Goal: Check status: Check status

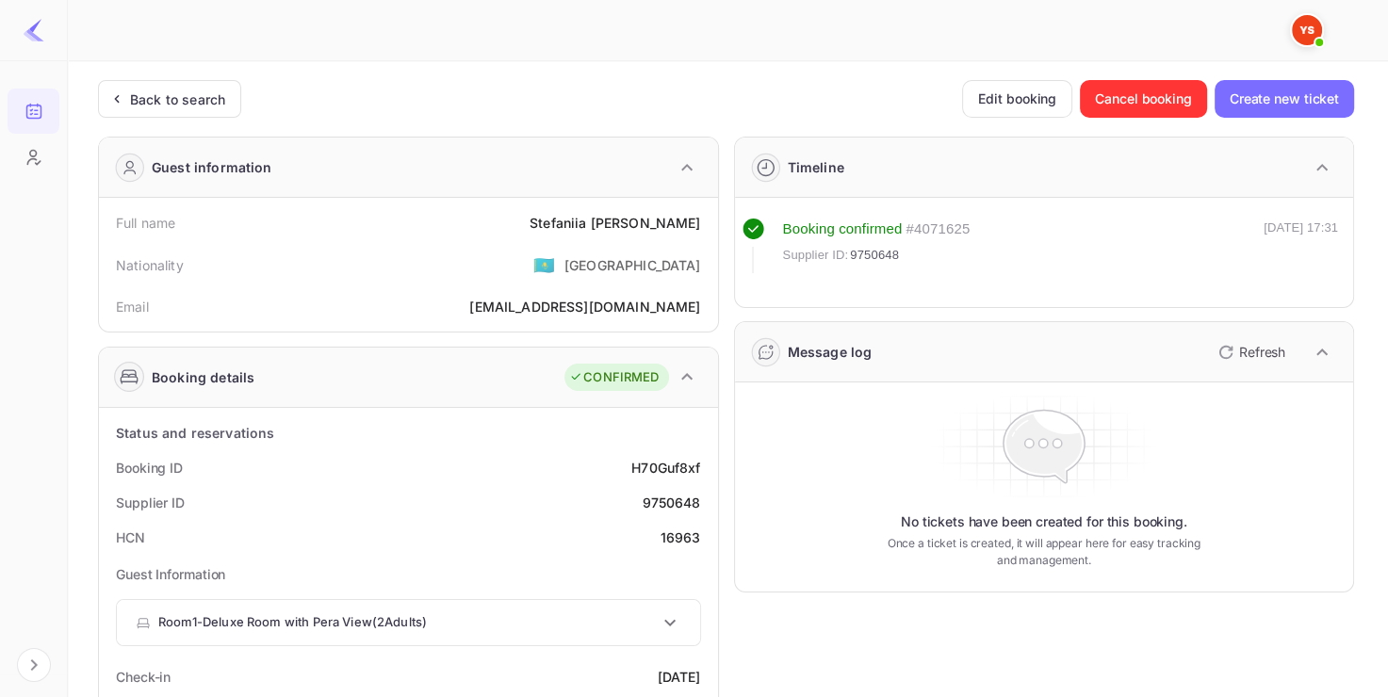
click at [203, 82] on div "Back to search" at bounding box center [169, 99] width 143 height 38
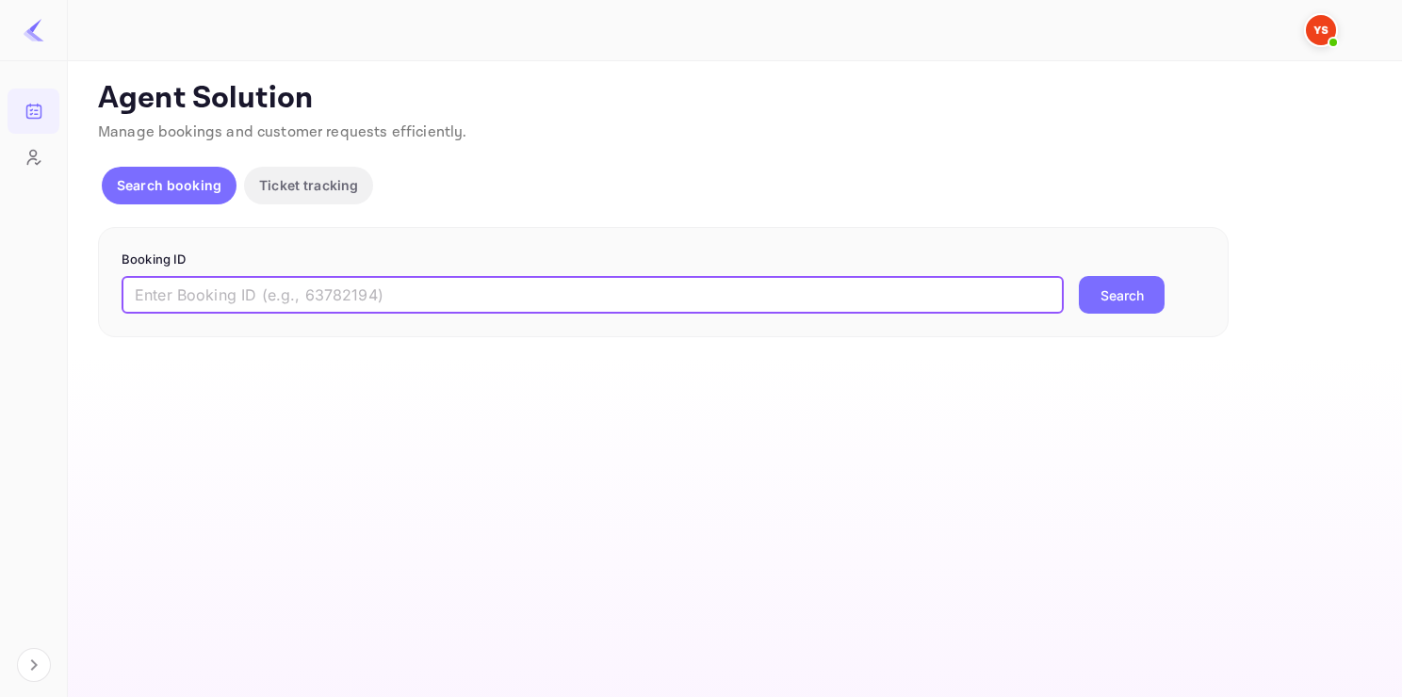
paste input "9948777"
click at [317, 290] on input "9948777" at bounding box center [593, 295] width 942 height 38
type input "9948777"
click at [1112, 298] on button "Search" at bounding box center [1122, 295] width 86 height 38
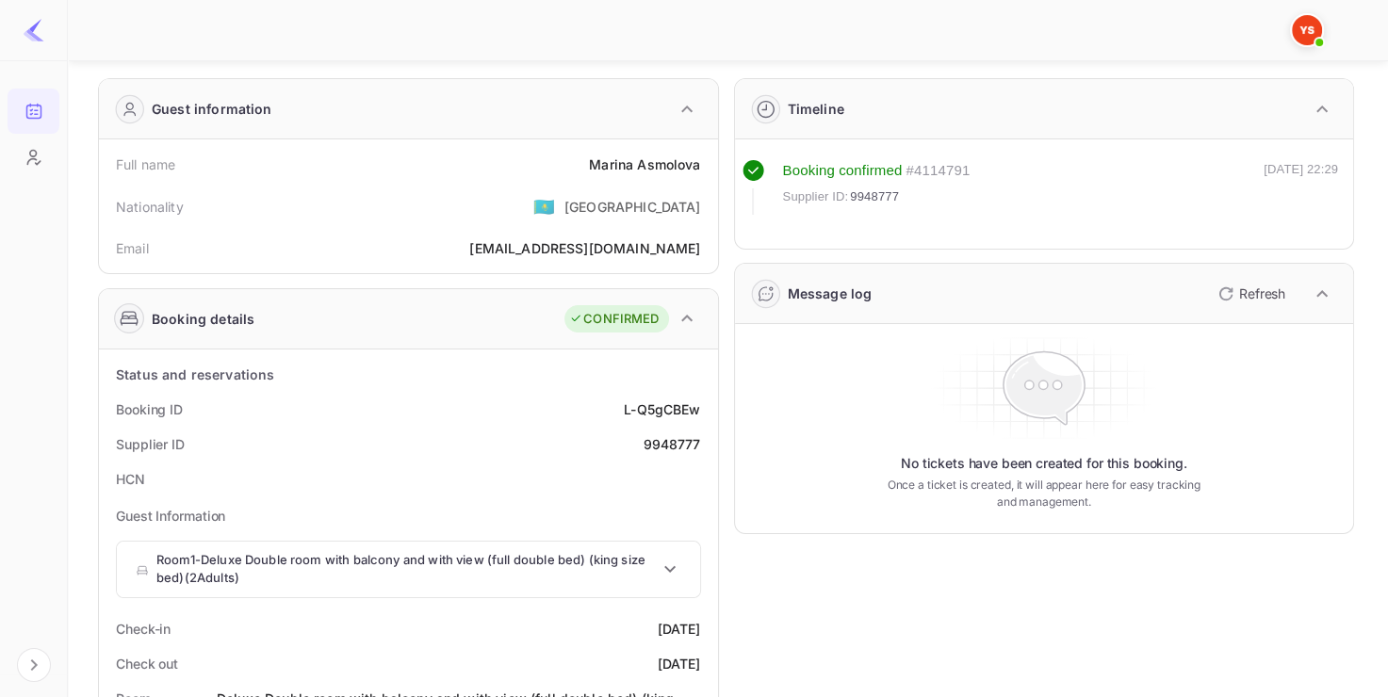
scroll to position [68, 0]
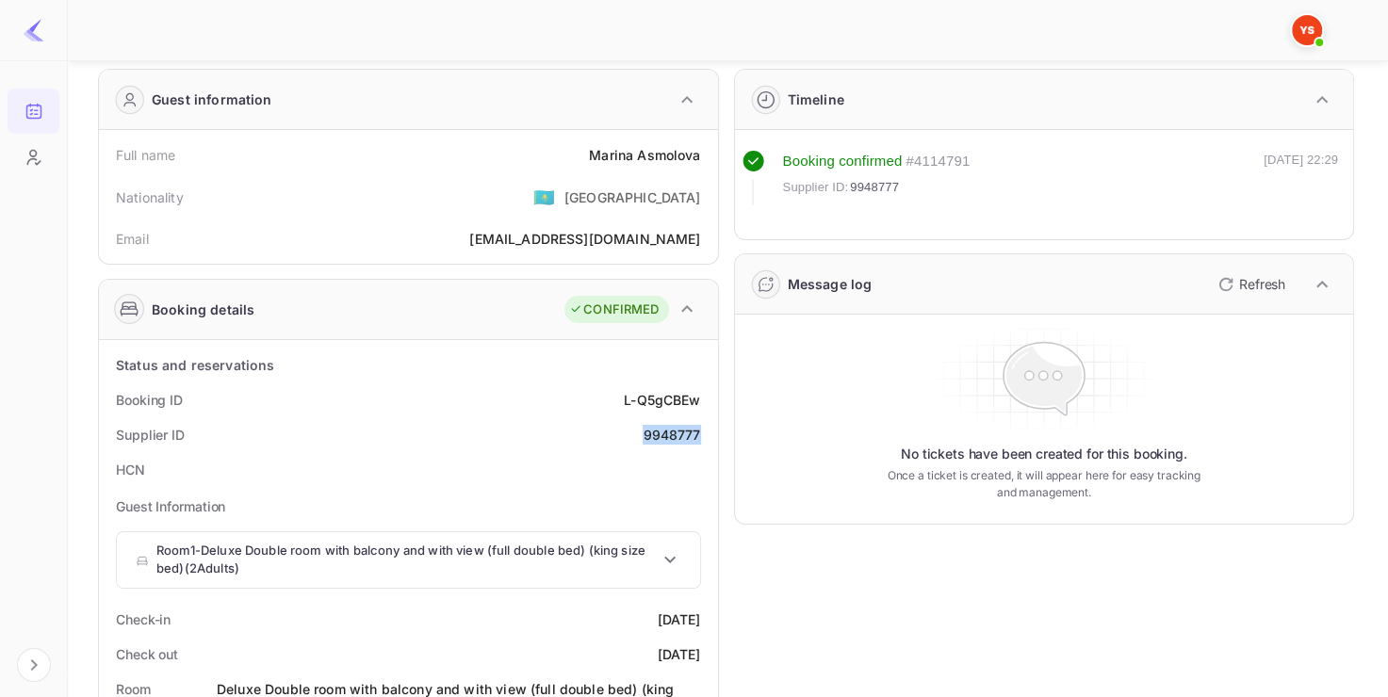
drag, startPoint x: 633, startPoint y: 445, endPoint x: 703, endPoint y: 443, distance: 69.7
click at [703, 443] on div "Supplier ID 9948777" at bounding box center [408, 434] width 604 height 35
copy div "9948777"
drag, startPoint x: 588, startPoint y: 141, endPoint x: 707, endPoint y: 151, distance: 119.1
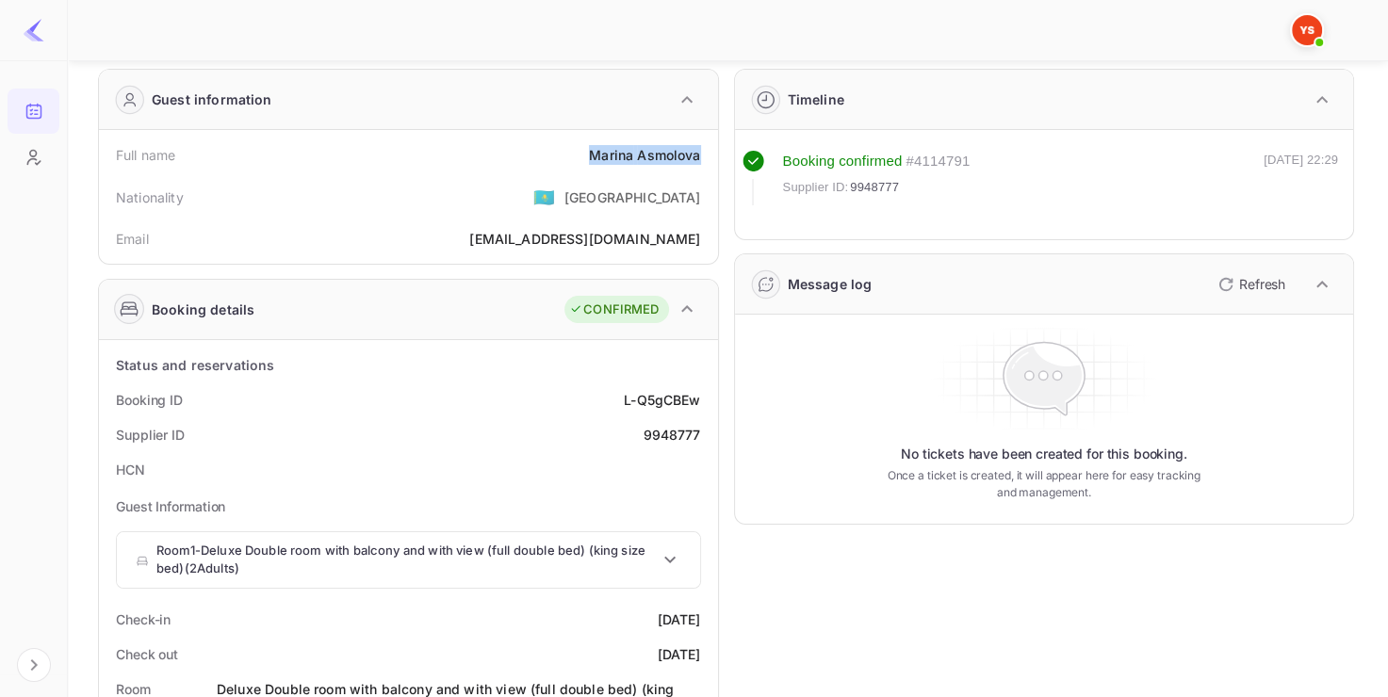
click at [708, 152] on div "Full name [PERSON_NAME]" at bounding box center [408, 155] width 604 height 35
copy div "[PERSON_NAME]"
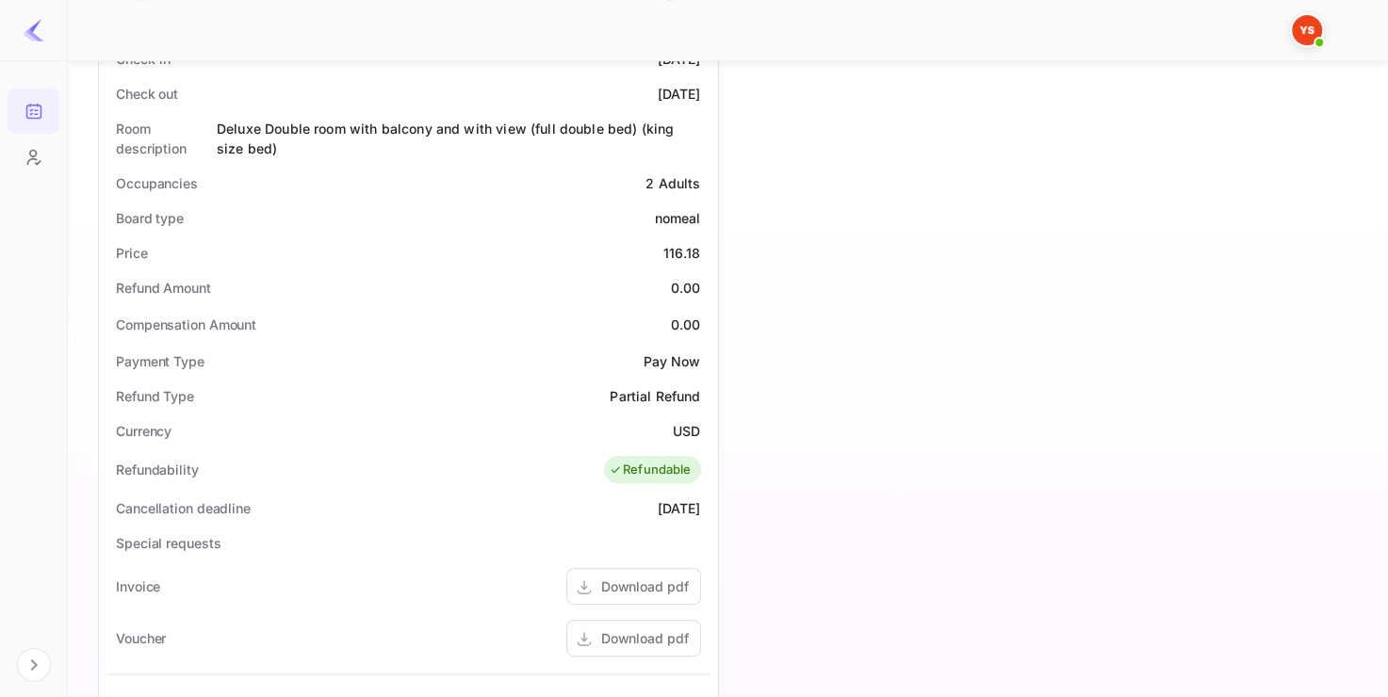
scroll to position [629, 0]
drag, startPoint x: 644, startPoint y: 253, endPoint x: 706, endPoint y: 252, distance: 61.3
click at [706, 252] on div "Price 116.18" at bounding box center [408, 252] width 604 height 35
copy div "116.18"
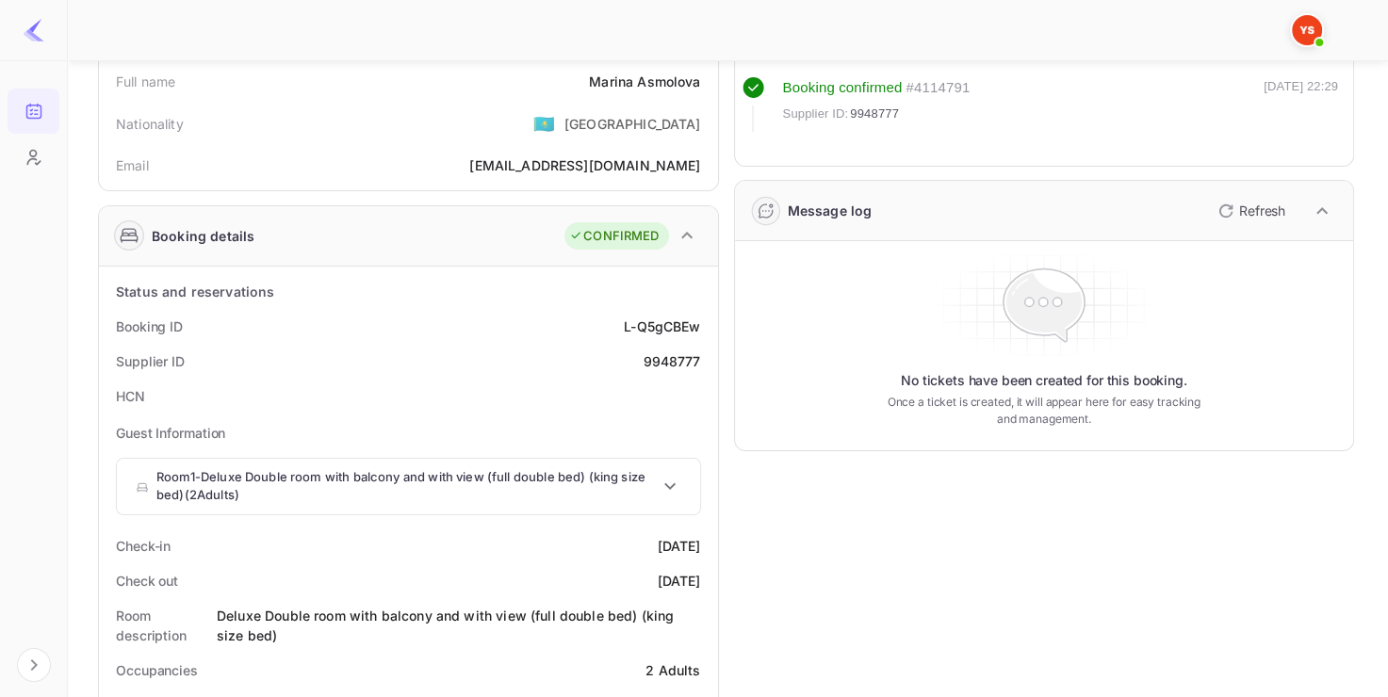
scroll to position [0, 0]
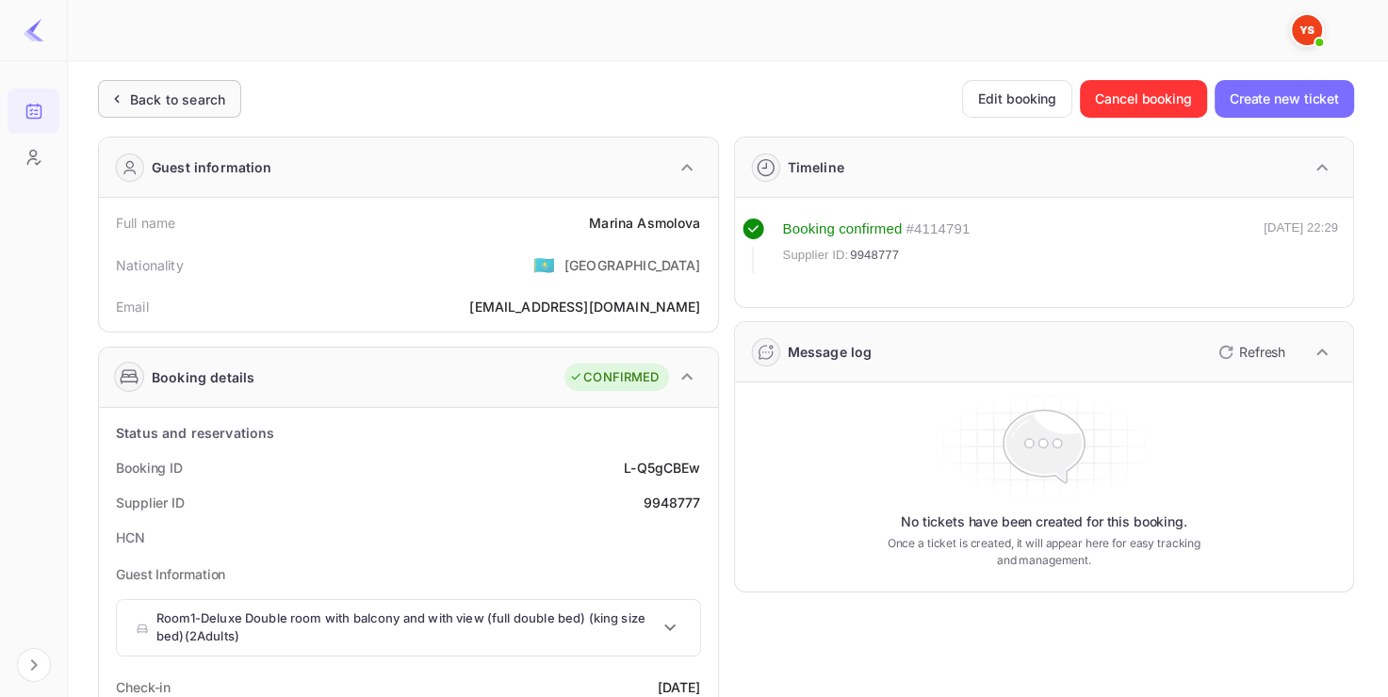
click at [180, 98] on div "Back to search" at bounding box center [177, 100] width 95 height 20
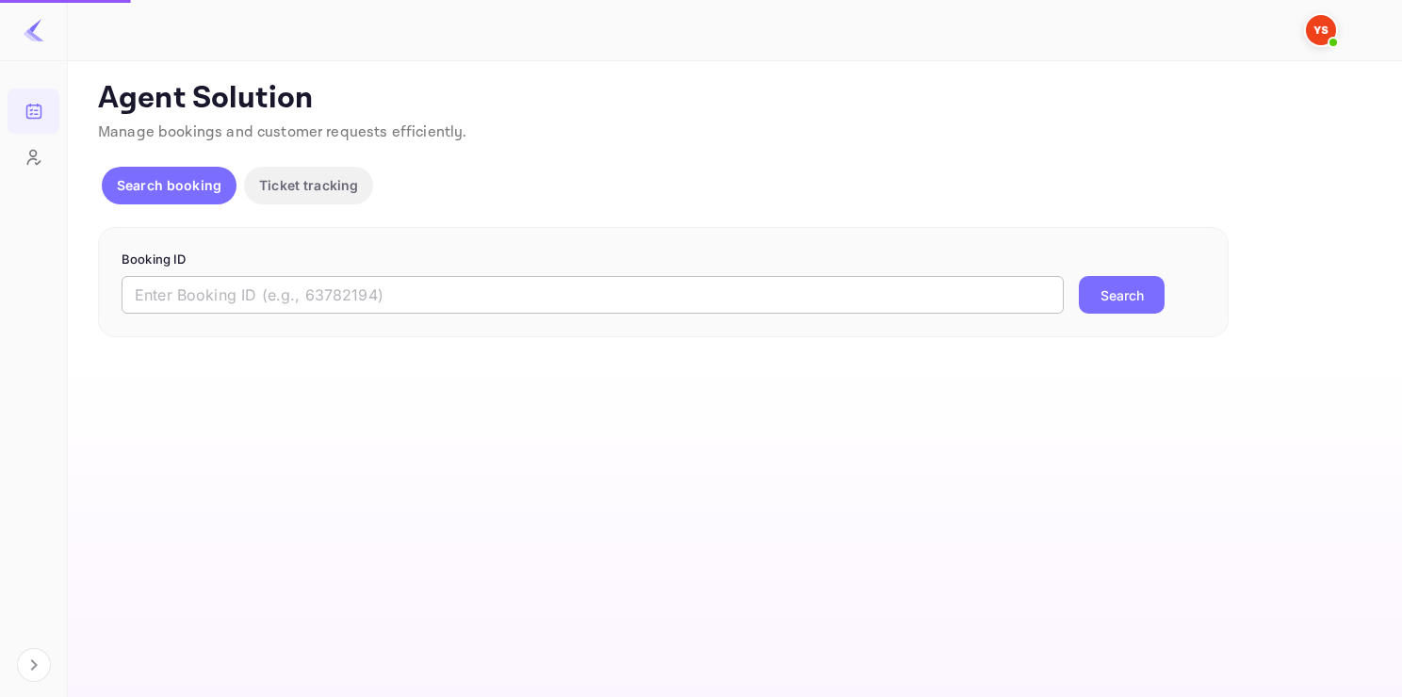
click at [273, 283] on input "text" at bounding box center [593, 295] width 942 height 38
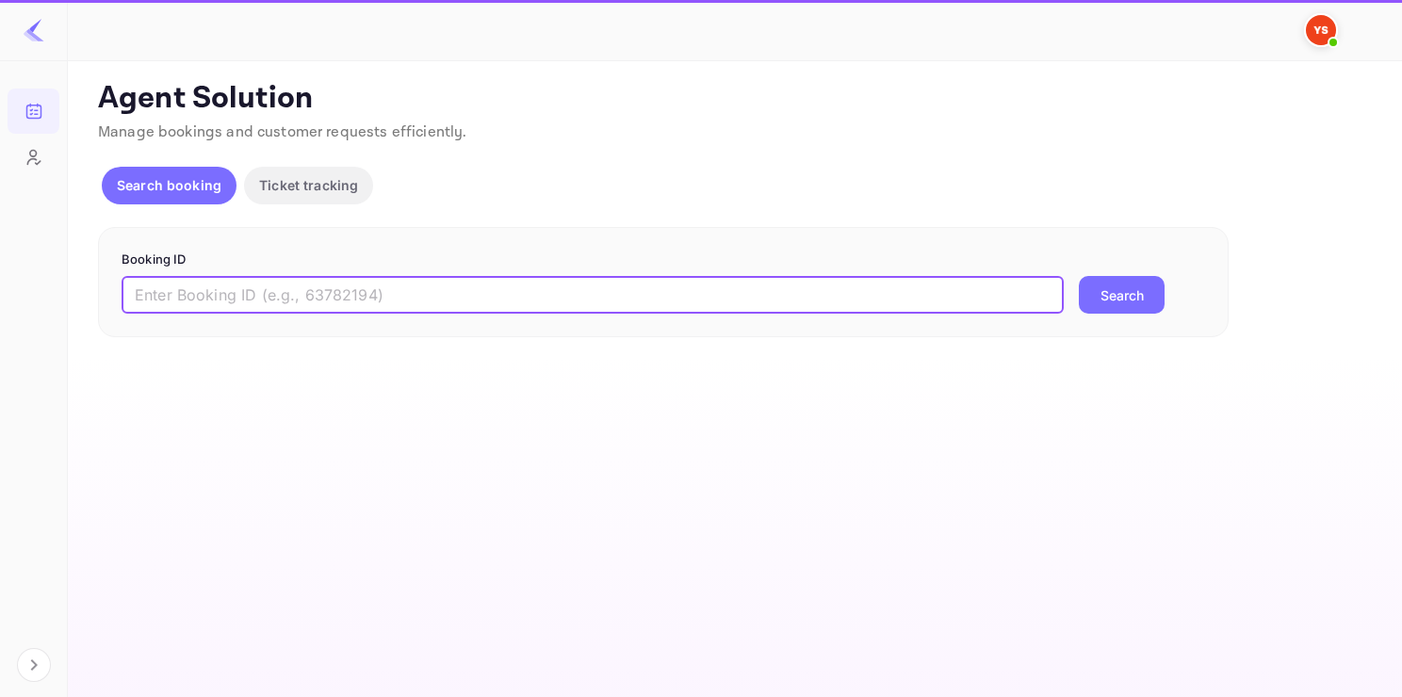
paste input "9465384"
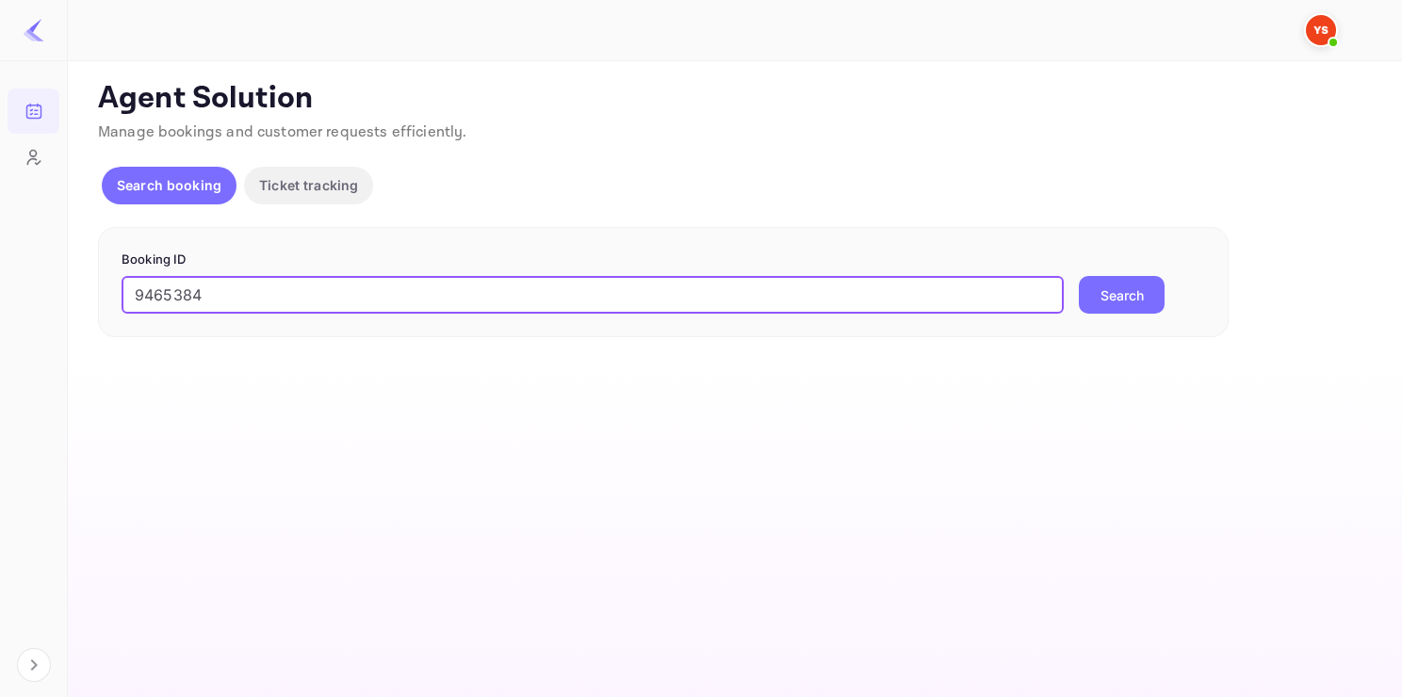
type input "9465384"
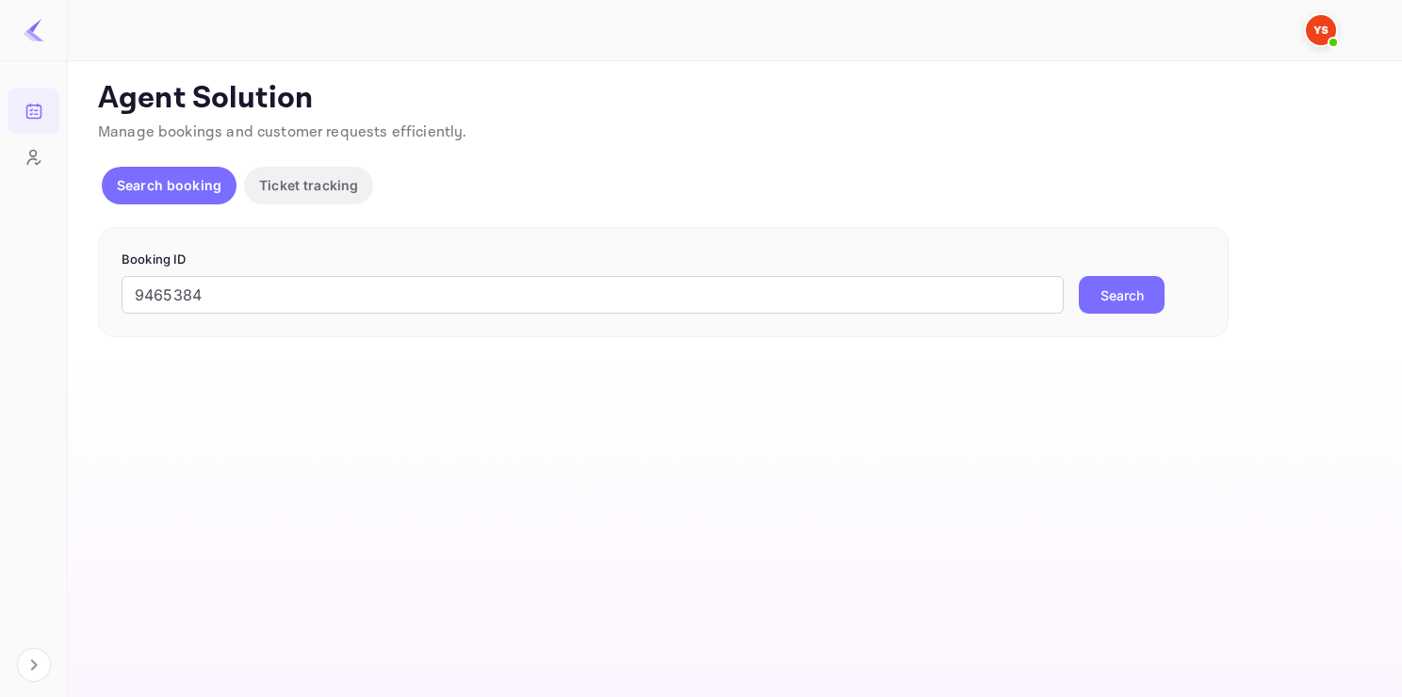
click at [1126, 309] on button "Search" at bounding box center [1122, 295] width 86 height 38
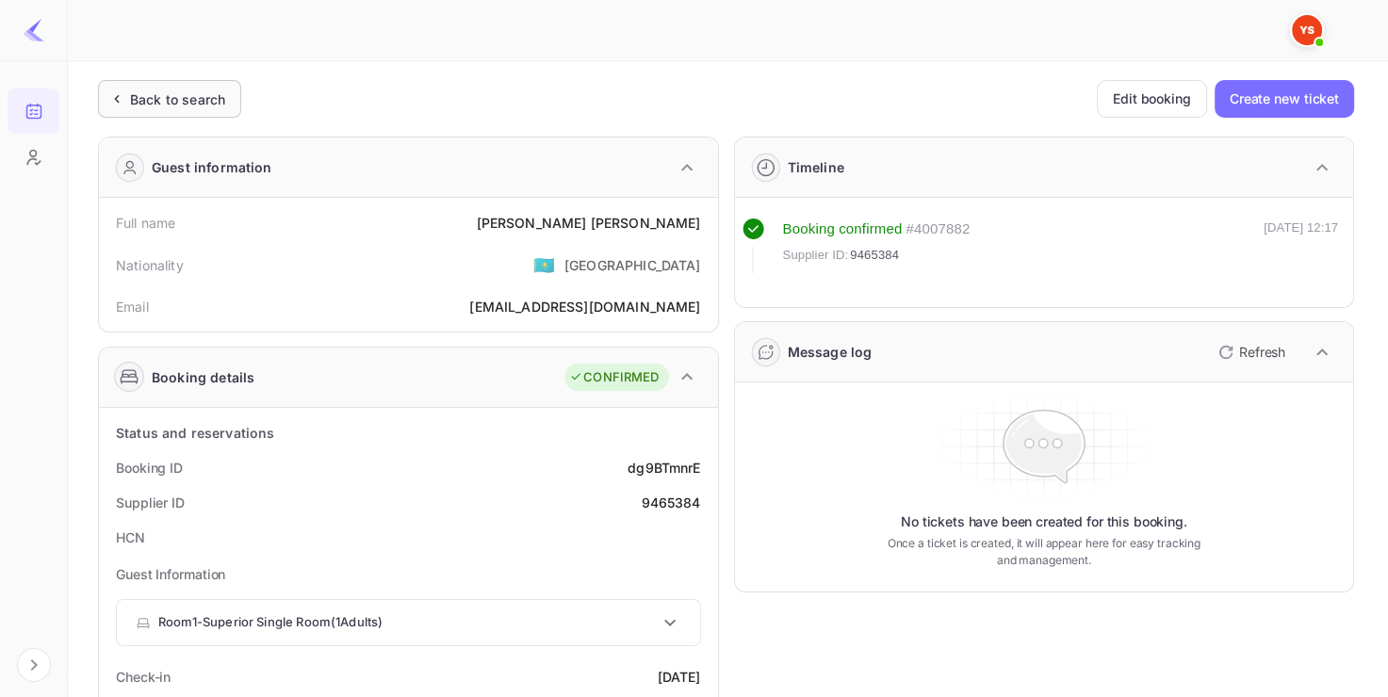
click at [166, 95] on div "Back to search" at bounding box center [177, 100] width 95 height 20
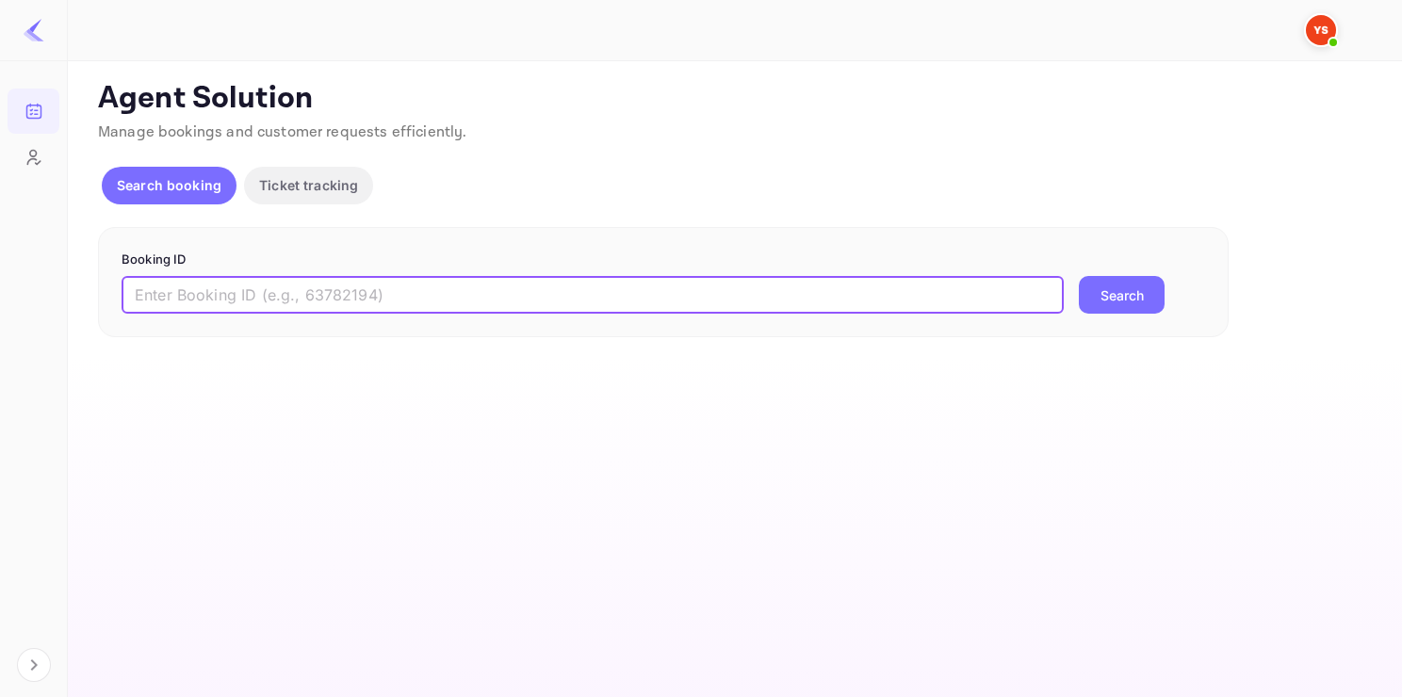
click at [337, 286] on input "text" at bounding box center [593, 295] width 942 height 38
paste input "9827507"
type input "9827507"
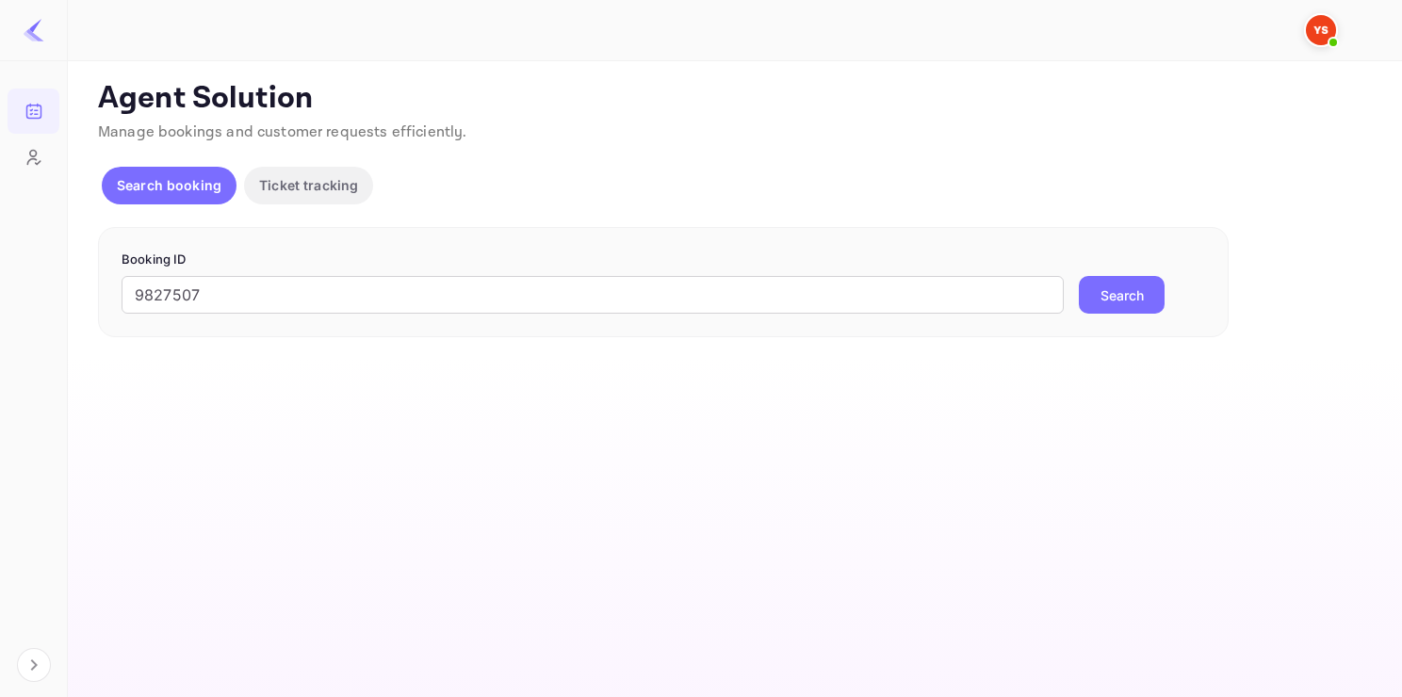
click at [1138, 305] on button "Search" at bounding box center [1122, 295] width 86 height 38
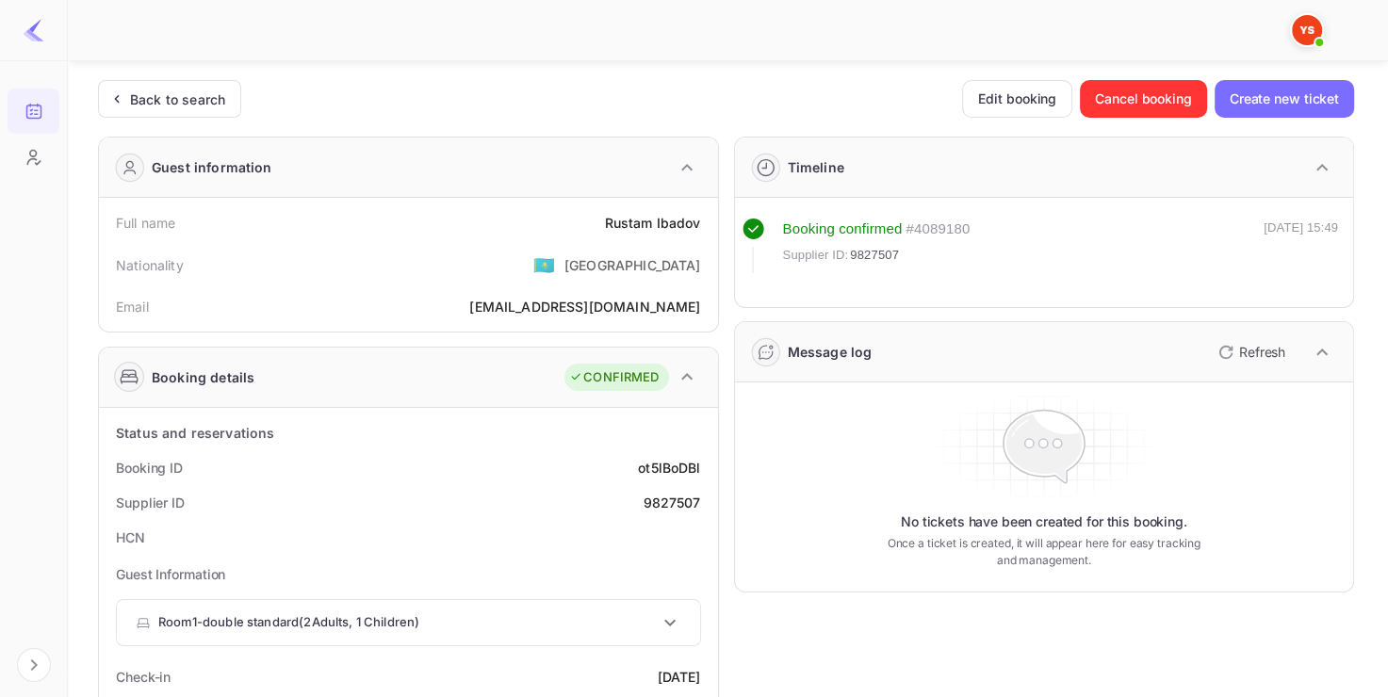
scroll to position [173, 0]
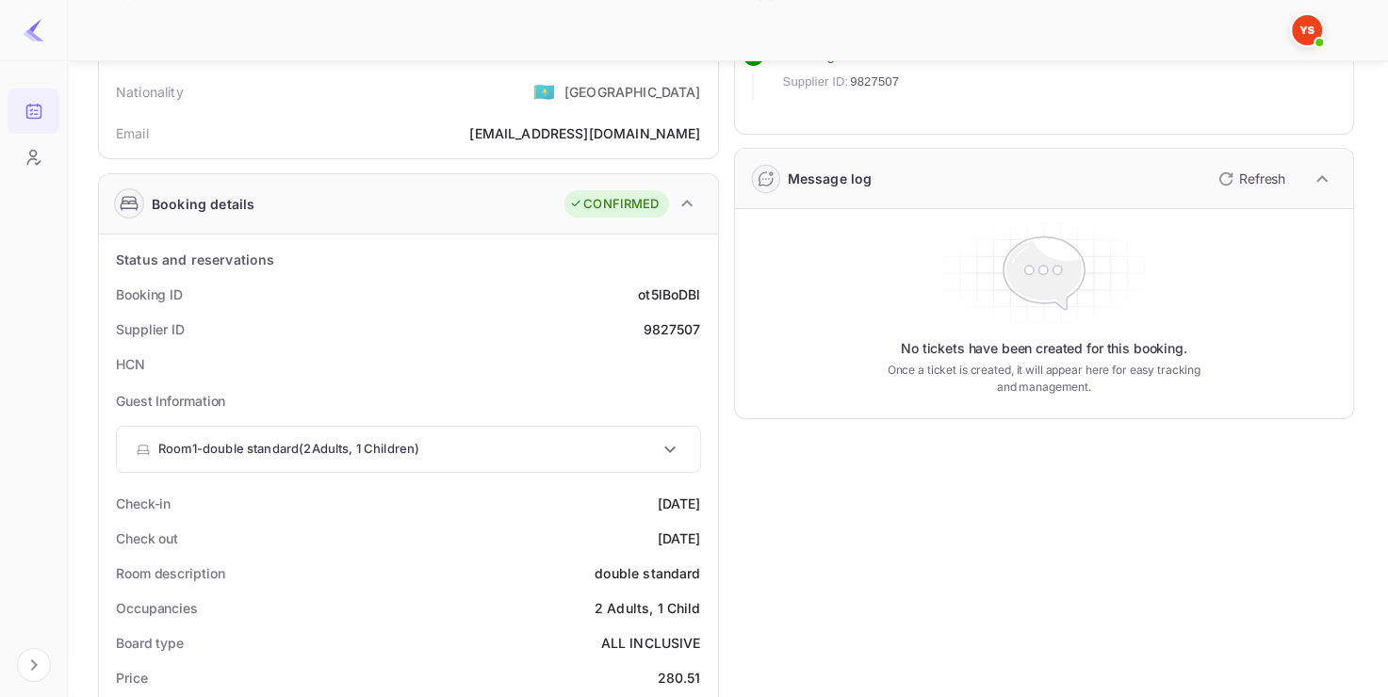
click at [659, 338] on div "Supplier ID 9827507" at bounding box center [408, 329] width 604 height 35
click at [659, 335] on div "Supplier ID 9827507" at bounding box center [408, 329] width 604 height 35
click at [659, 335] on div "9827507" at bounding box center [671, 329] width 57 height 20
copy div "9827507"
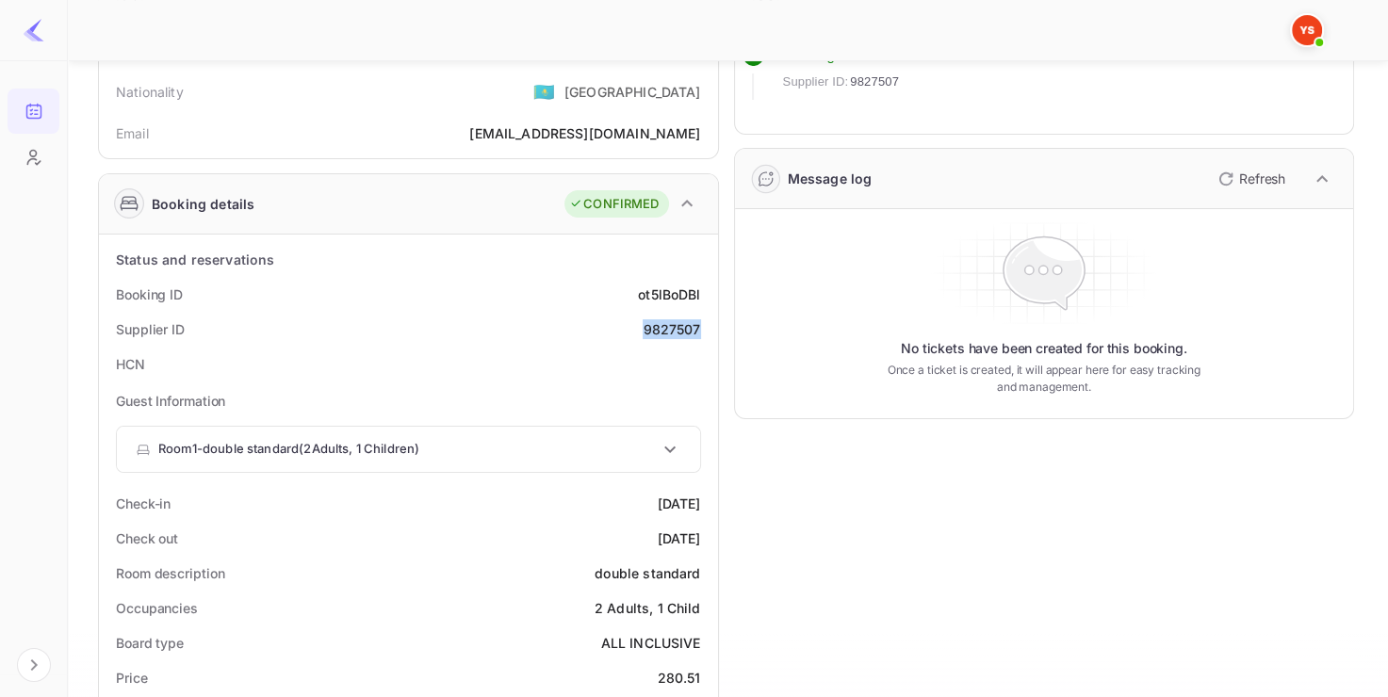
scroll to position [41, 0]
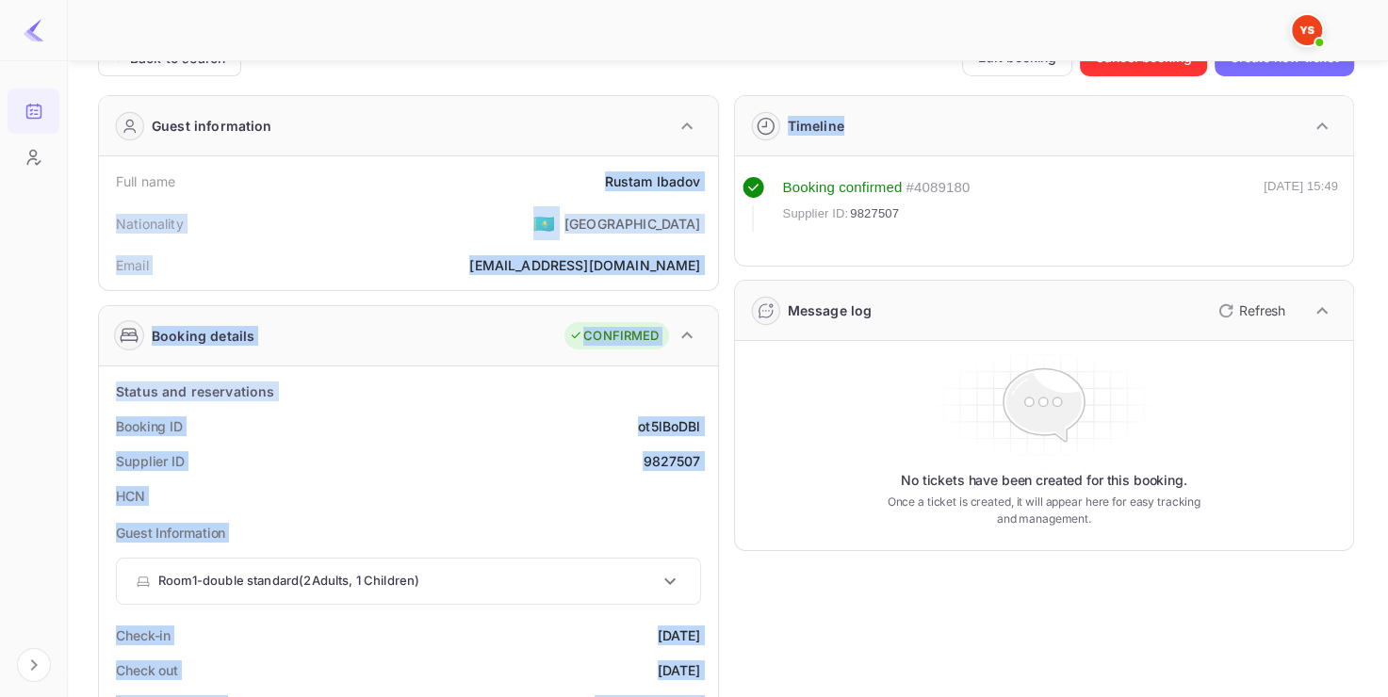
drag, startPoint x: 578, startPoint y: 174, endPoint x: 735, endPoint y: 175, distance: 157.3
copy div "[PERSON_NAME] Nationality 🇰🇿 [DEMOGRAPHIC_DATA] Email [EMAIL_ADDRESS][DOMAIN_NA…"
click at [679, 171] on div "[PERSON_NAME]" at bounding box center [653, 181] width 96 height 20
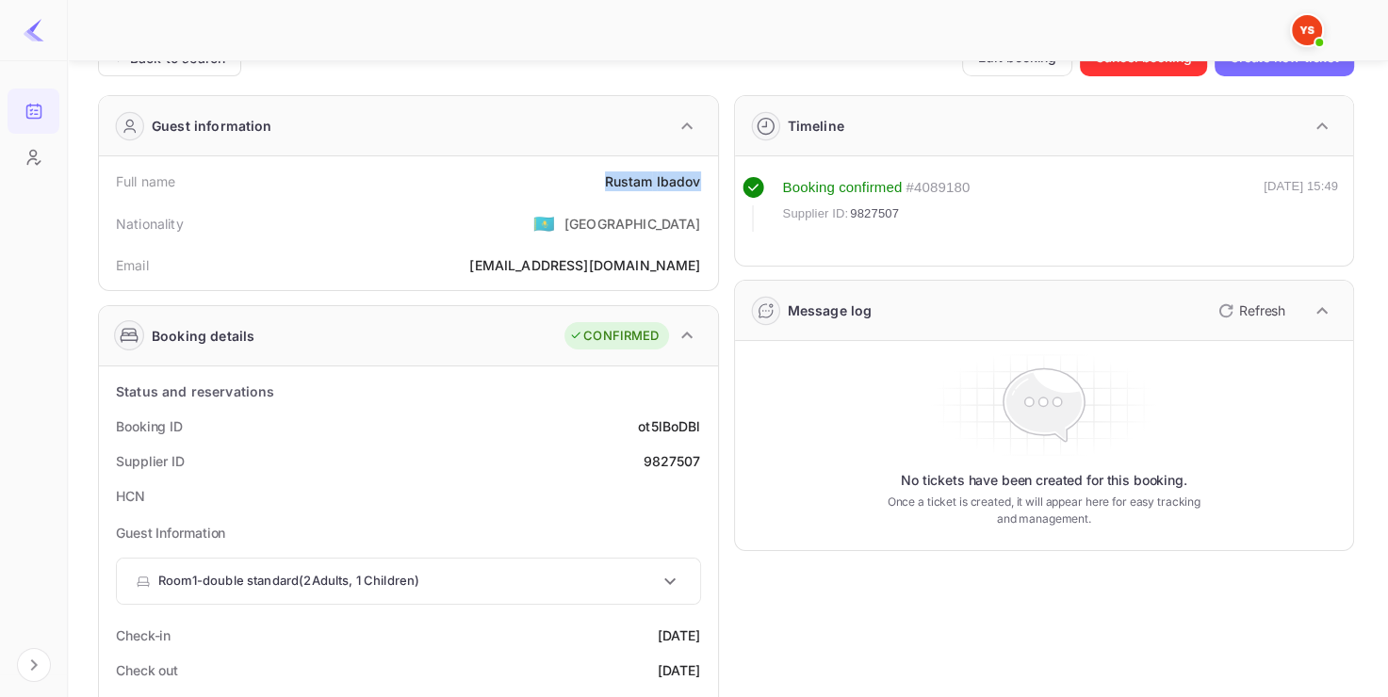
drag, startPoint x: 599, startPoint y: 176, endPoint x: 705, endPoint y: 177, distance: 105.5
click at [705, 177] on div "Full name [PERSON_NAME]" at bounding box center [408, 181] width 604 height 35
copy div "[PERSON_NAME]"
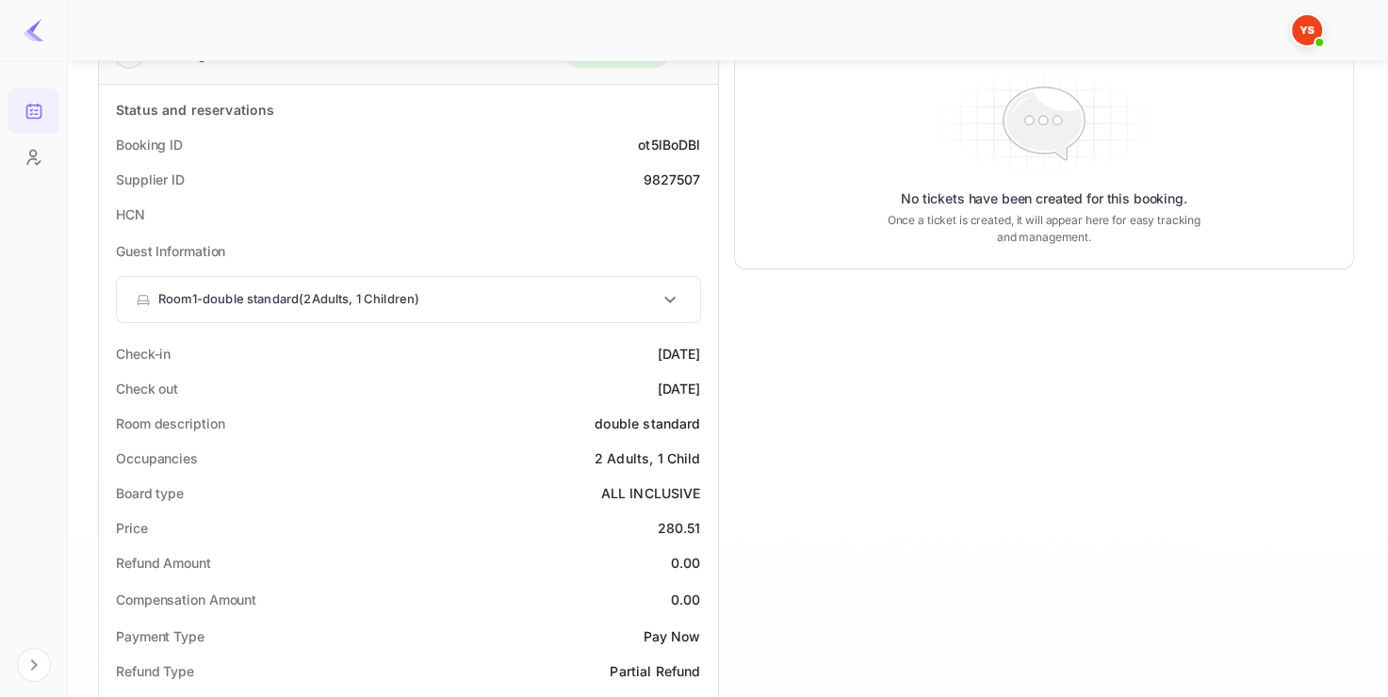
scroll to position [369, 0]
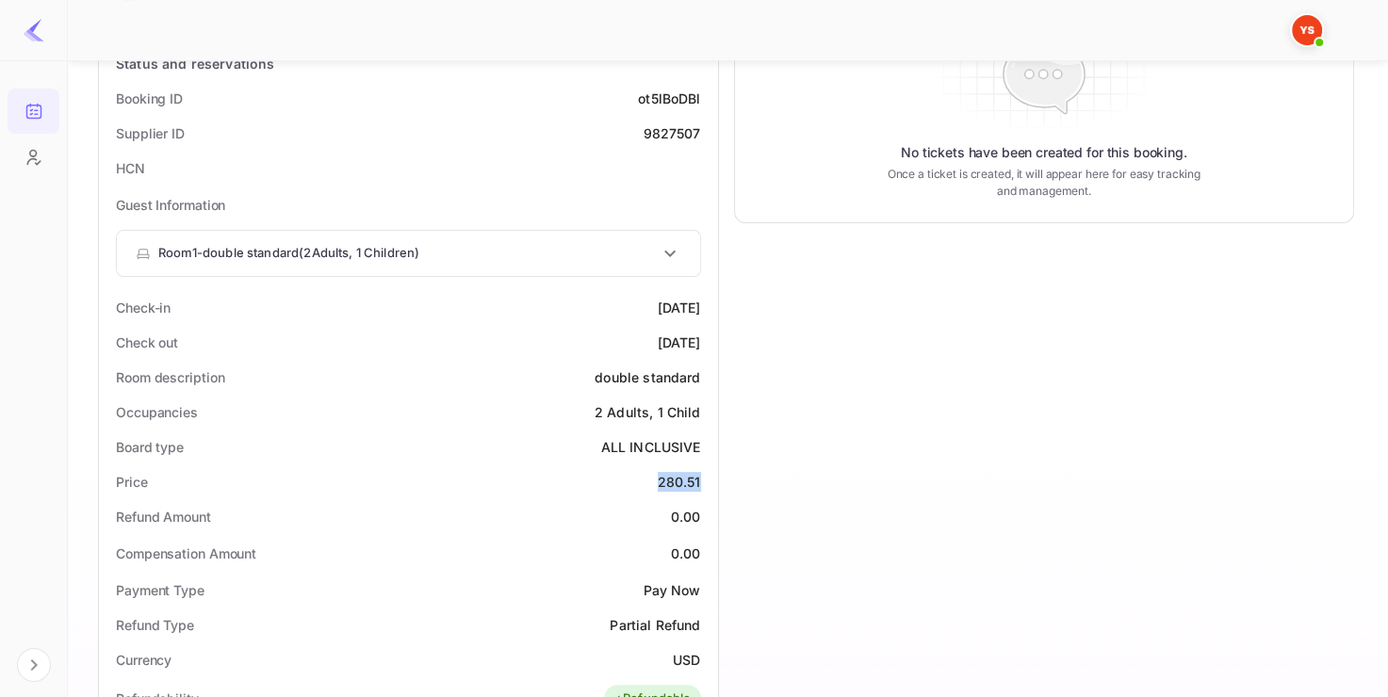
drag, startPoint x: 647, startPoint y: 482, endPoint x: 705, endPoint y: 473, distance: 58.2
click at [705, 474] on div "Price 280.51" at bounding box center [408, 481] width 604 height 35
copy div "280.51"
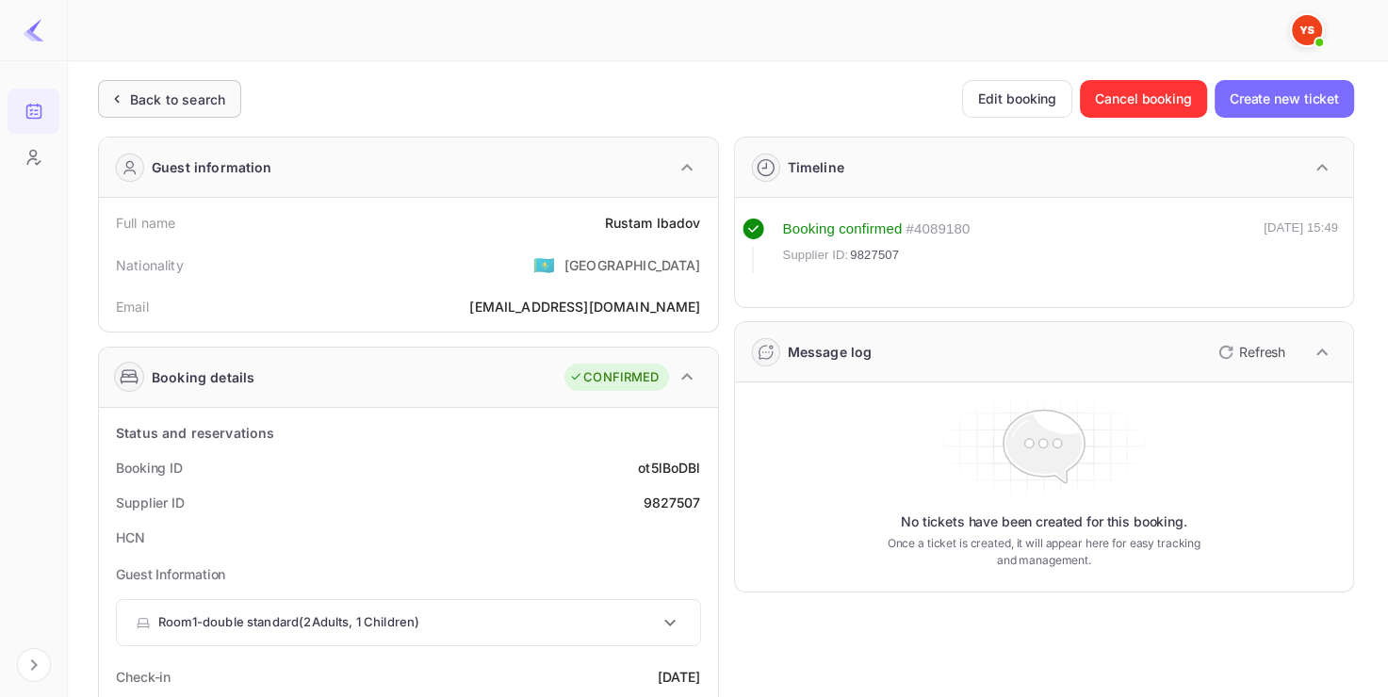
click at [177, 110] on div "Back to search" at bounding box center [169, 99] width 143 height 38
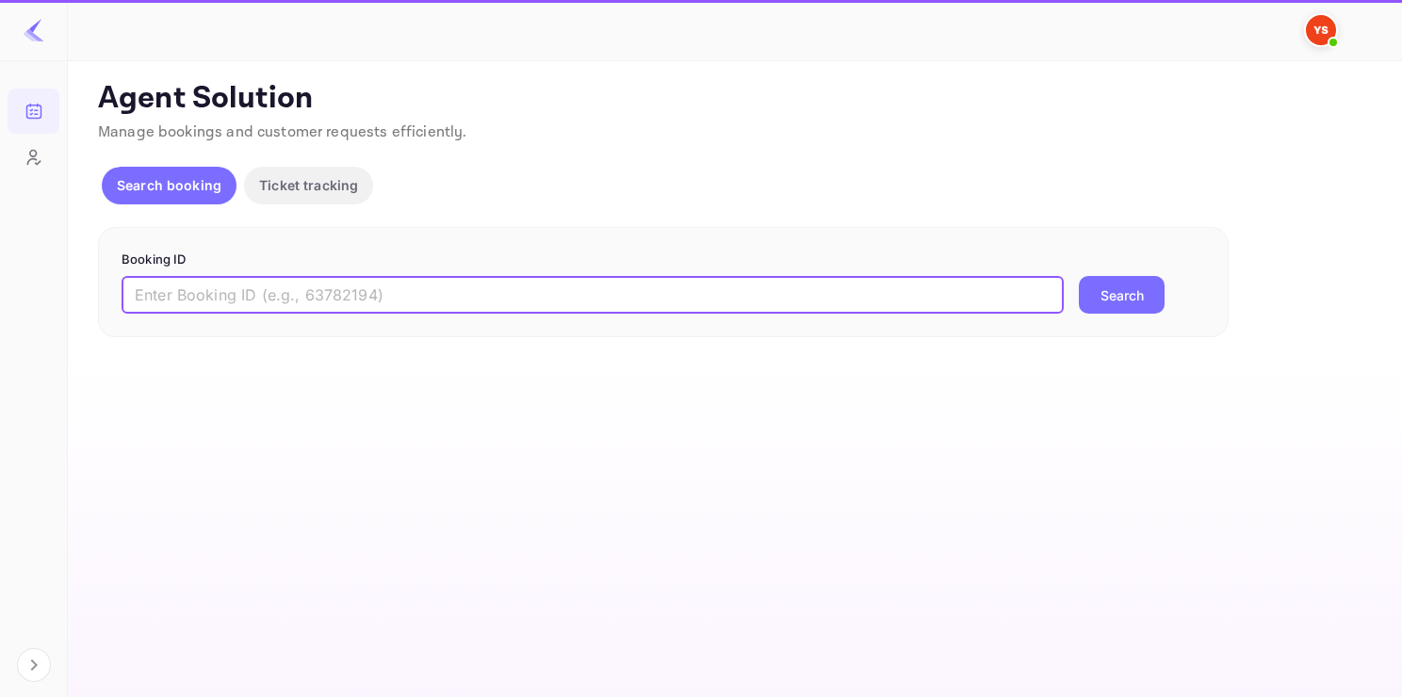
paste input "9845778"
click at [332, 309] on input "9845778" at bounding box center [593, 295] width 942 height 38
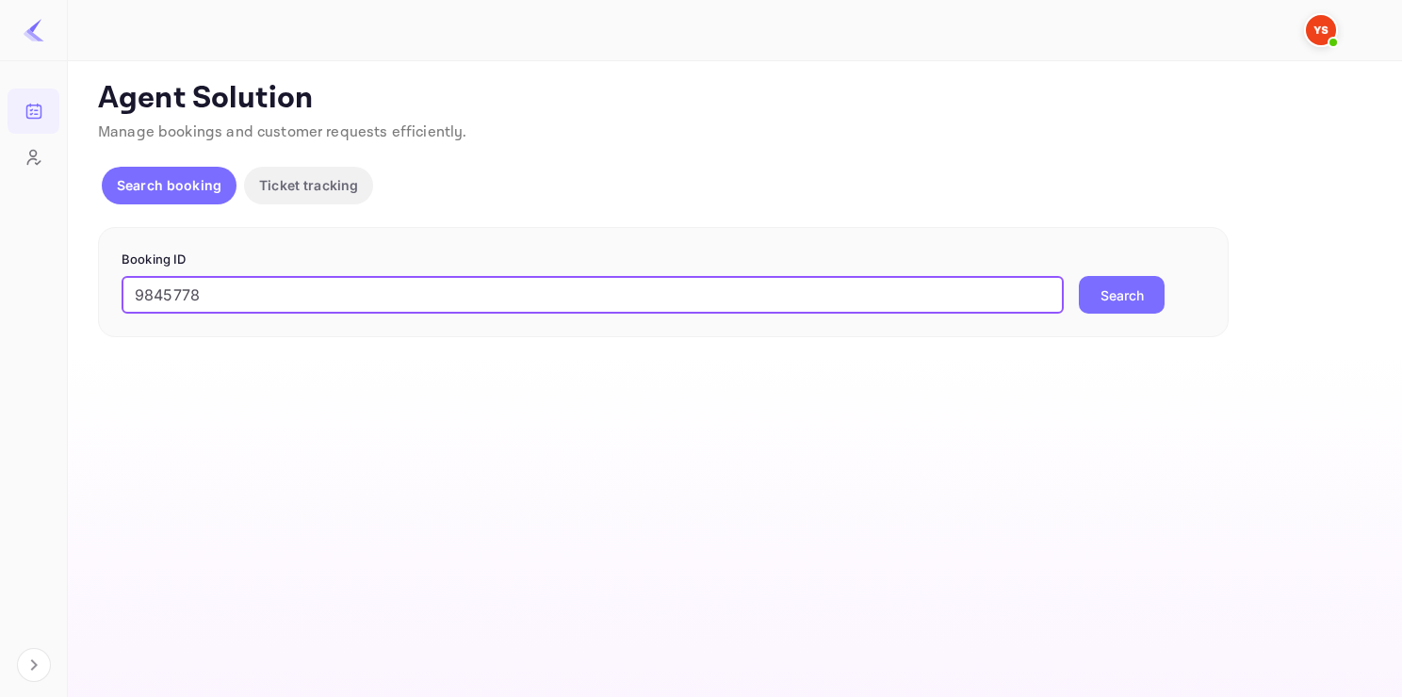
type input "9845778"
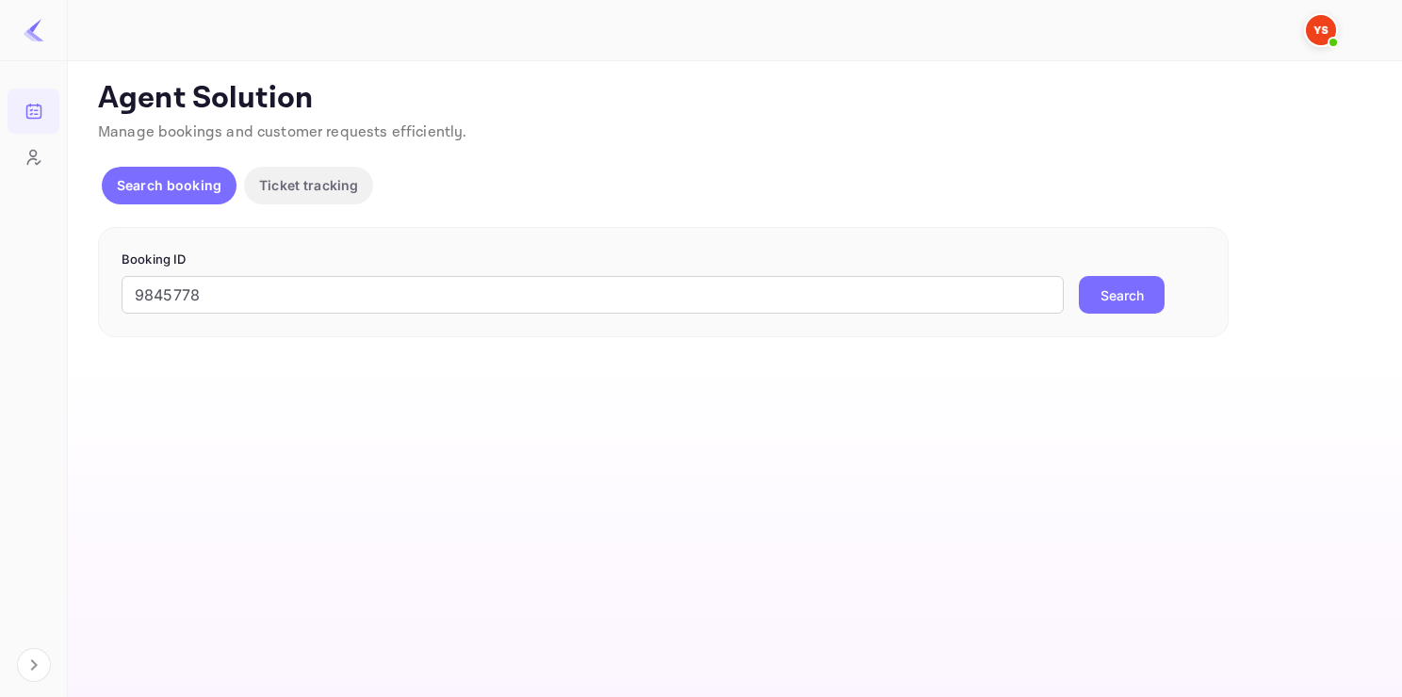
click at [1138, 298] on button "Search" at bounding box center [1122, 295] width 86 height 38
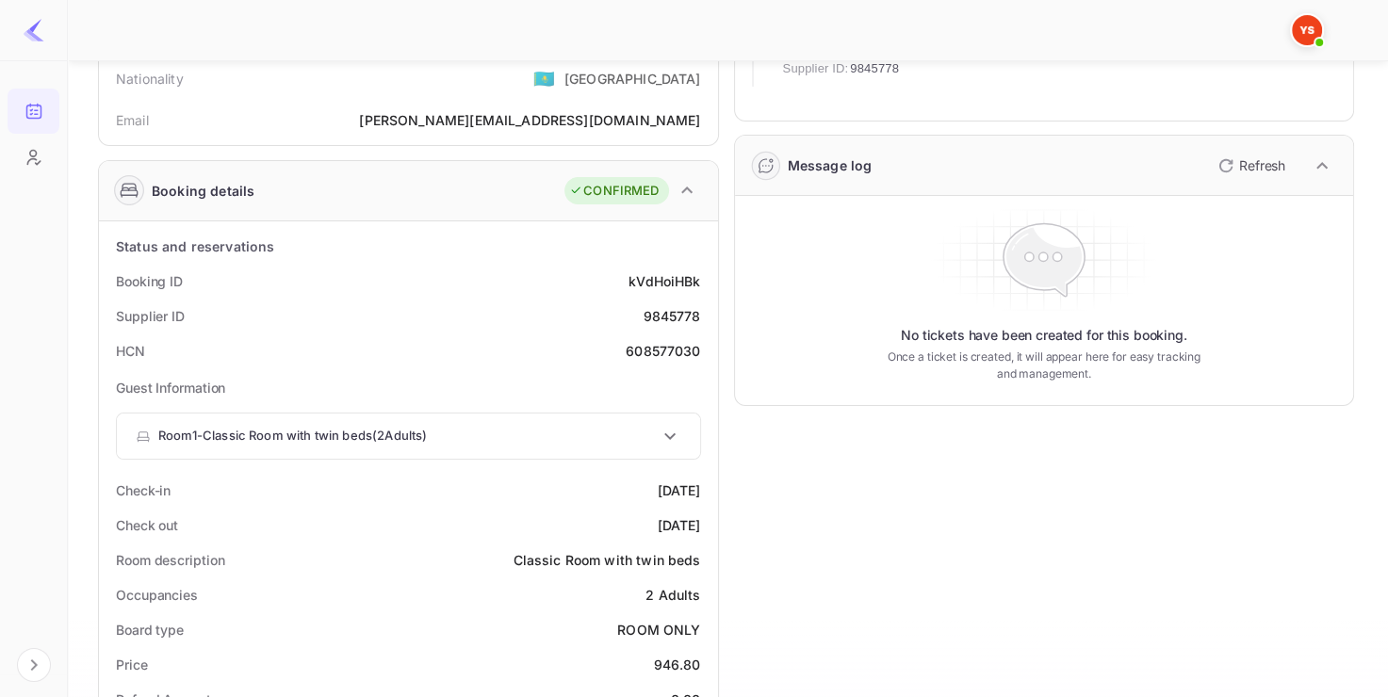
scroll to position [187, 0]
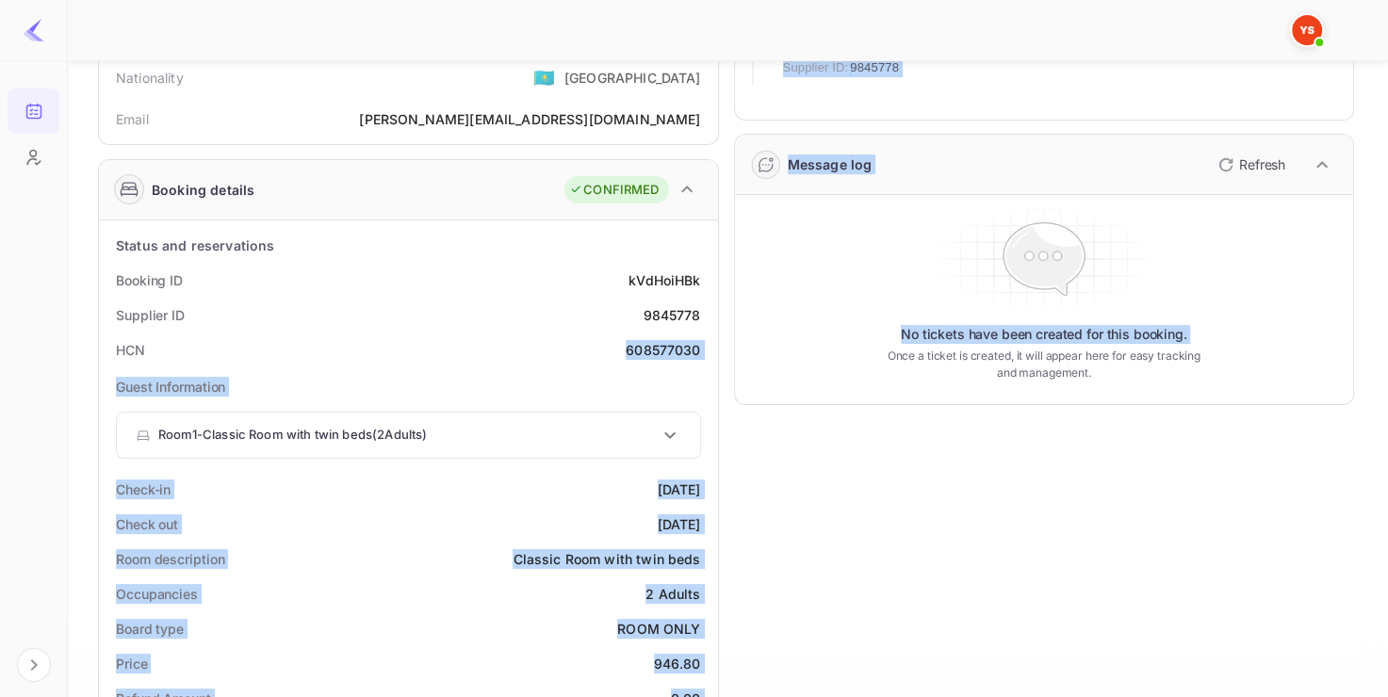
drag, startPoint x: 626, startPoint y: 352, endPoint x: 718, endPoint y: 359, distance: 92.6
click at [718, 359] on div "Guest information Full name [PERSON_NAME] Nationality 🇰🇿 [DEMOGRAPHIC_DATA] Ema…" at bounding box center [718, 692] width 1271 height 1517
click at [699, 352] on div "608577030" at bounding box center [663, 350] width 74 height 20
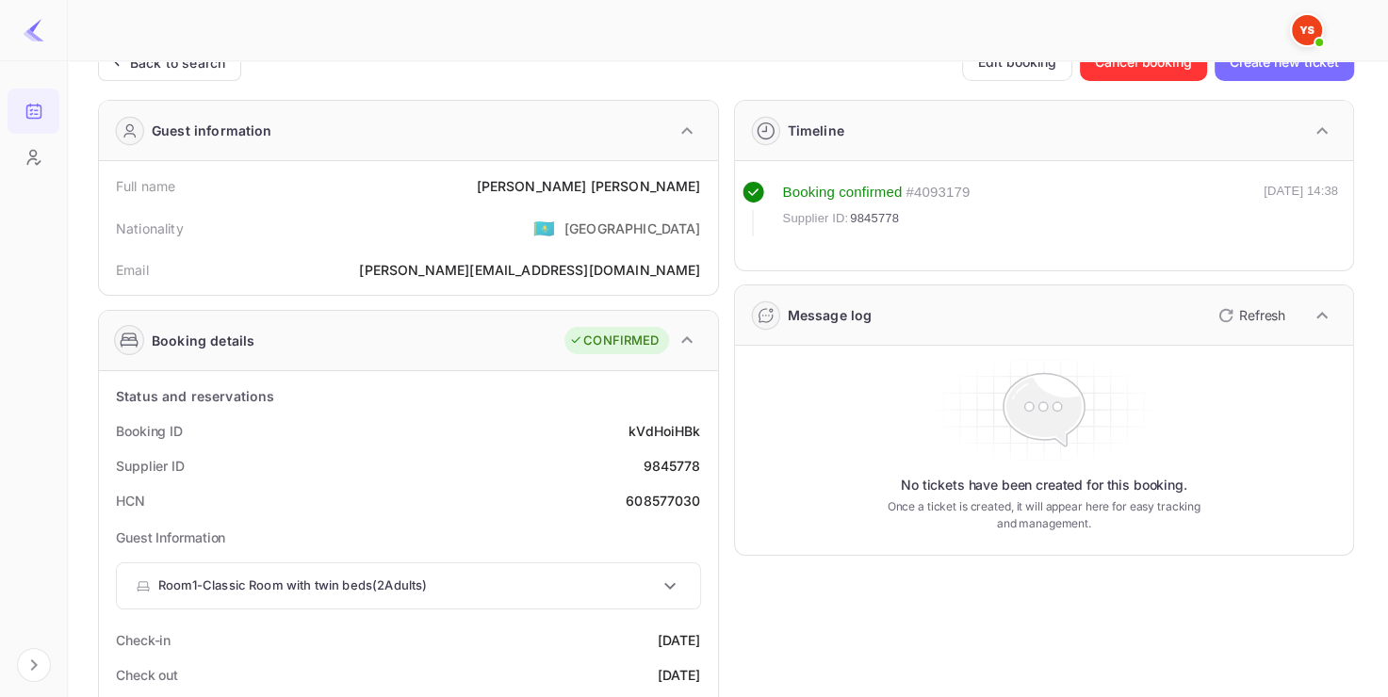
scroll to position [0, 0]
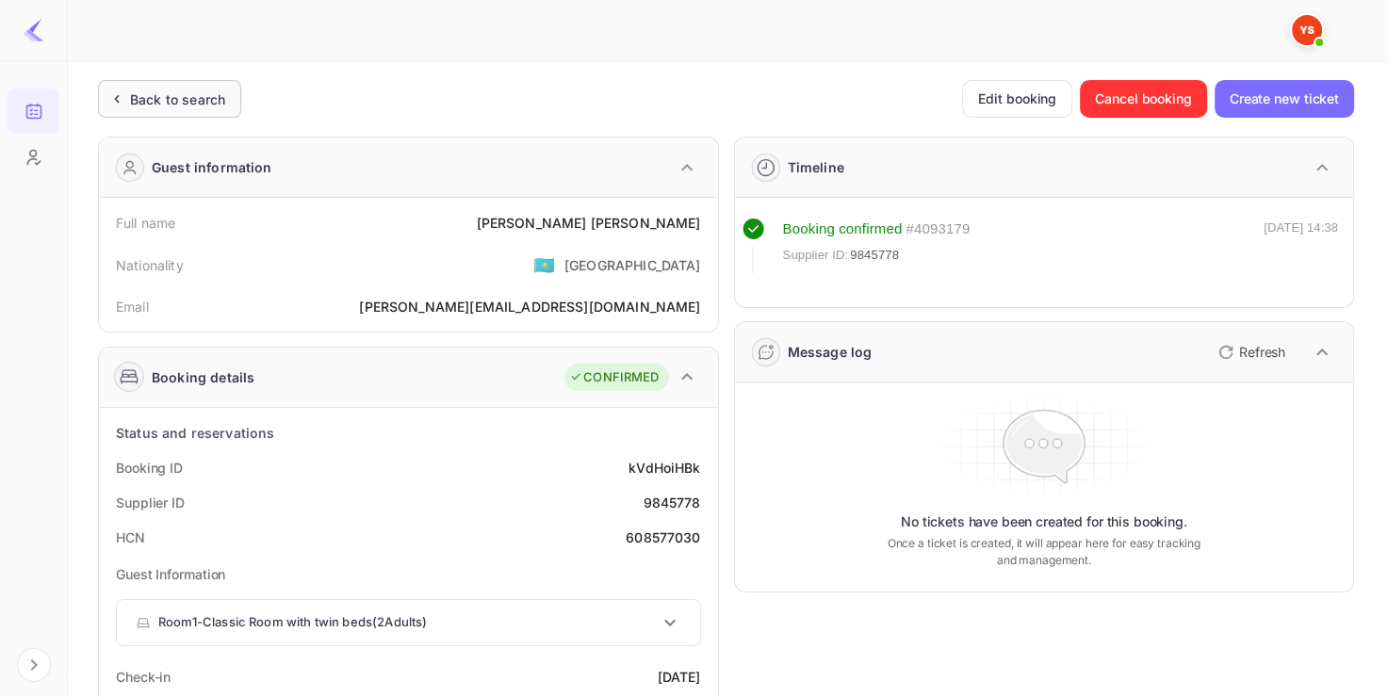
click at [207, 96] on div "Back to search" at bounding box center [177, 100] width 95 height 20
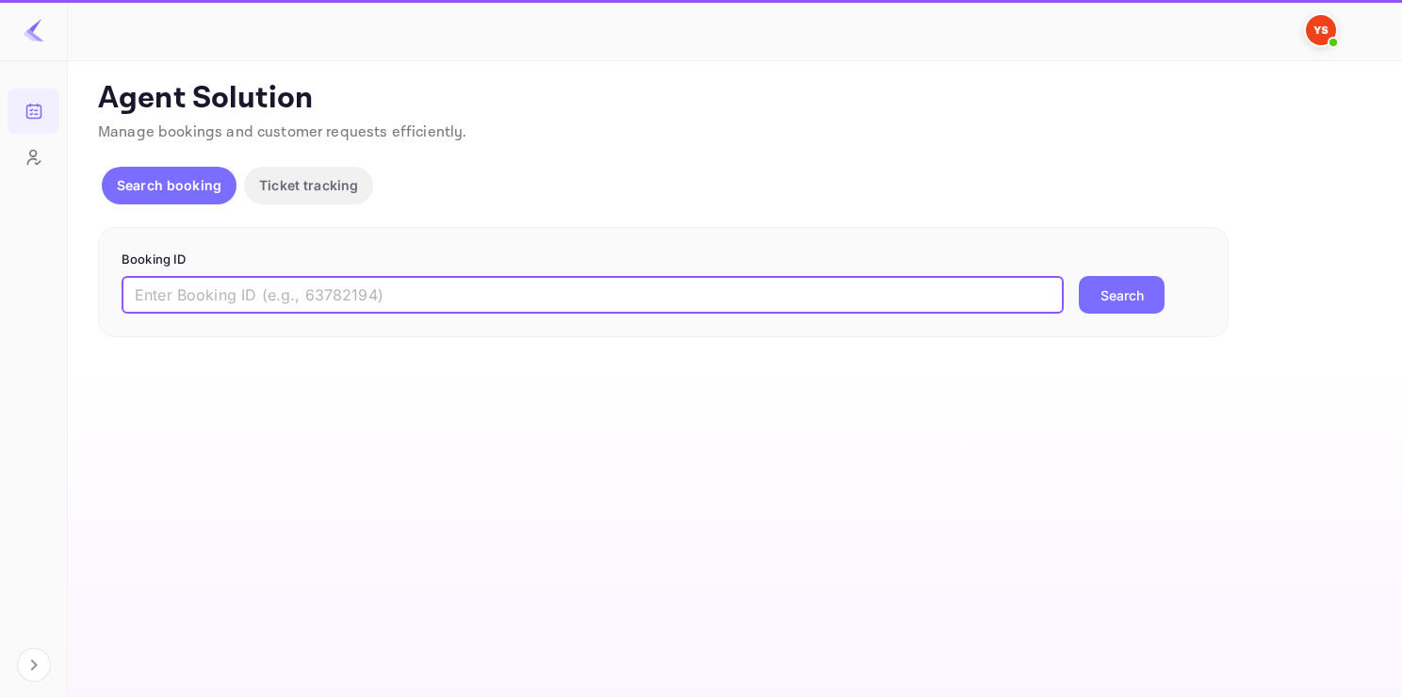
click at [271, 285] on input "text" at bounding box center [593, 295] width 942 height 38
paste input "7716246"
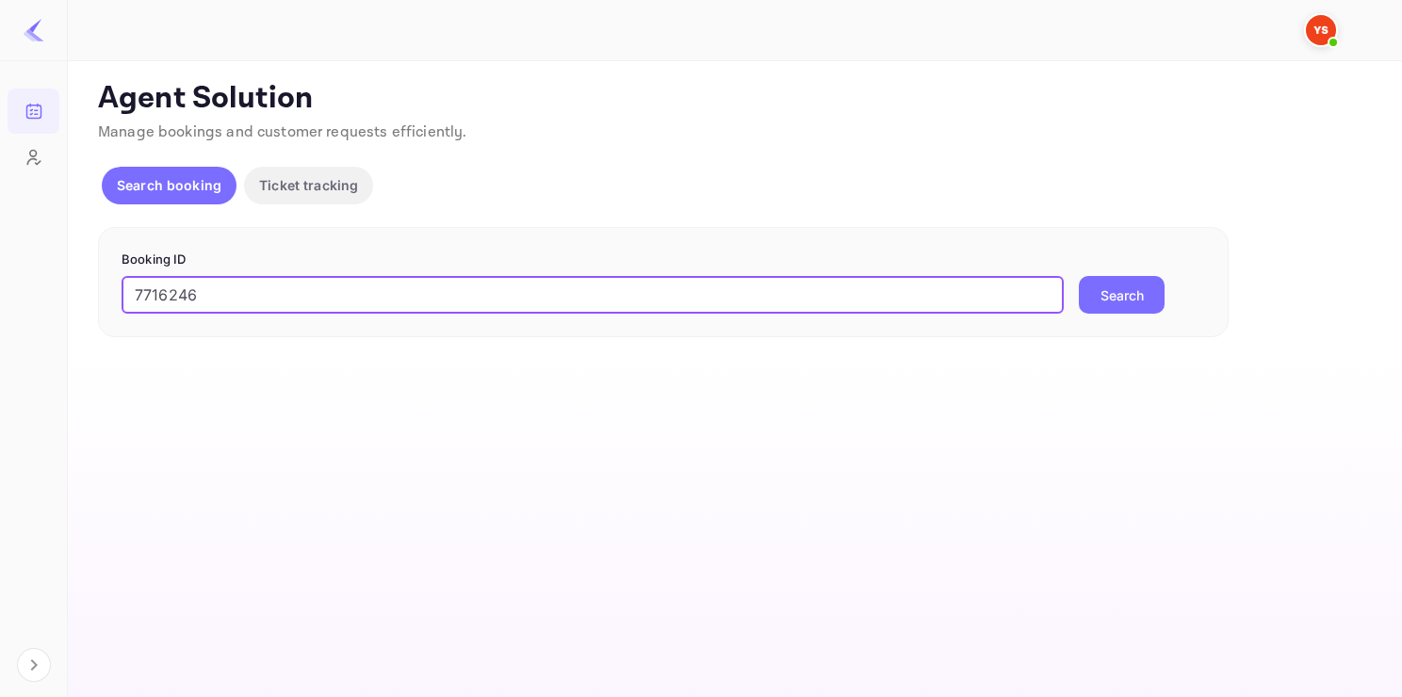
type input "7716246"
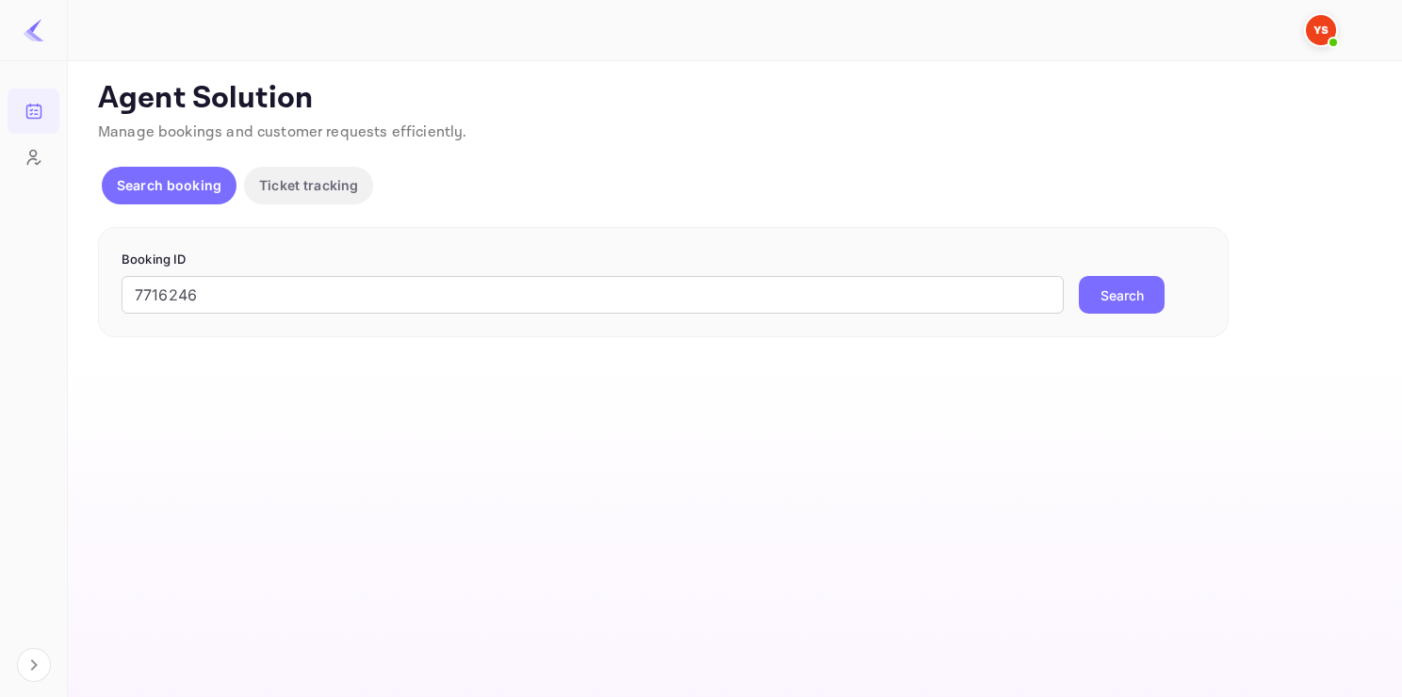
click at [1120, 301] on button "Search" at bounding box center [1122, 295] width 86 height 38
